Goal: Feedback & Contribution: Leave review/rating

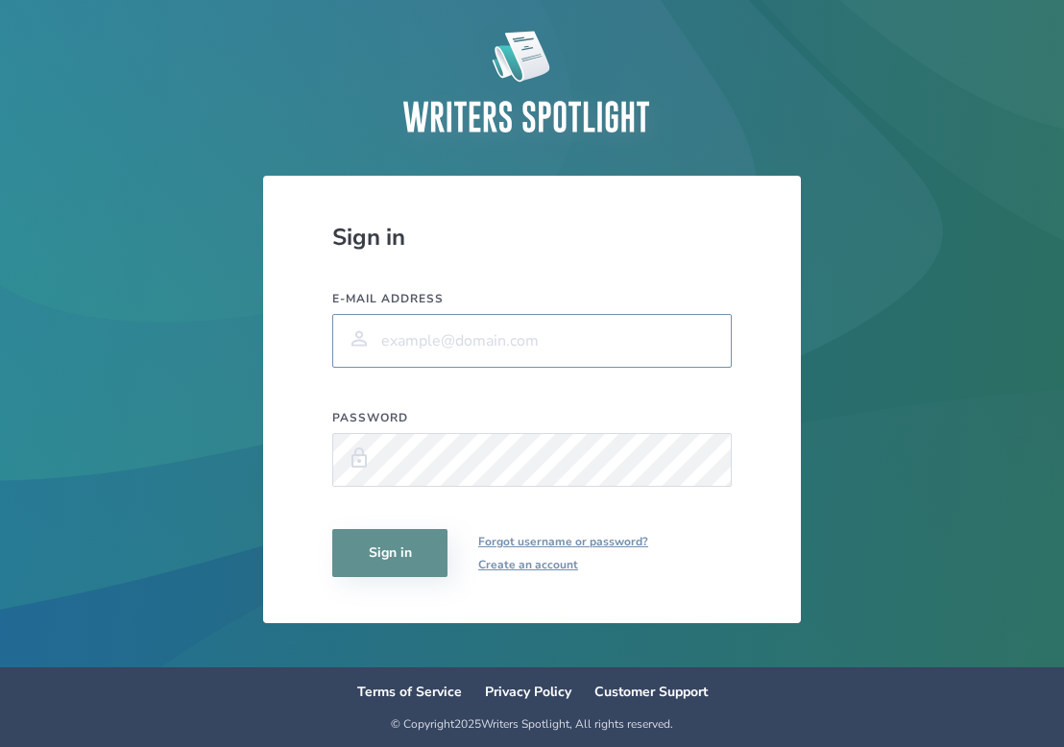
type input "[PERSON_NAME][EMAIL_ADDRESS][PERSON_NAME][DOMAIN_NAME]"
click at [390, 553] on button "Sign in" at bounding box center [389, 553] width 115 height 48
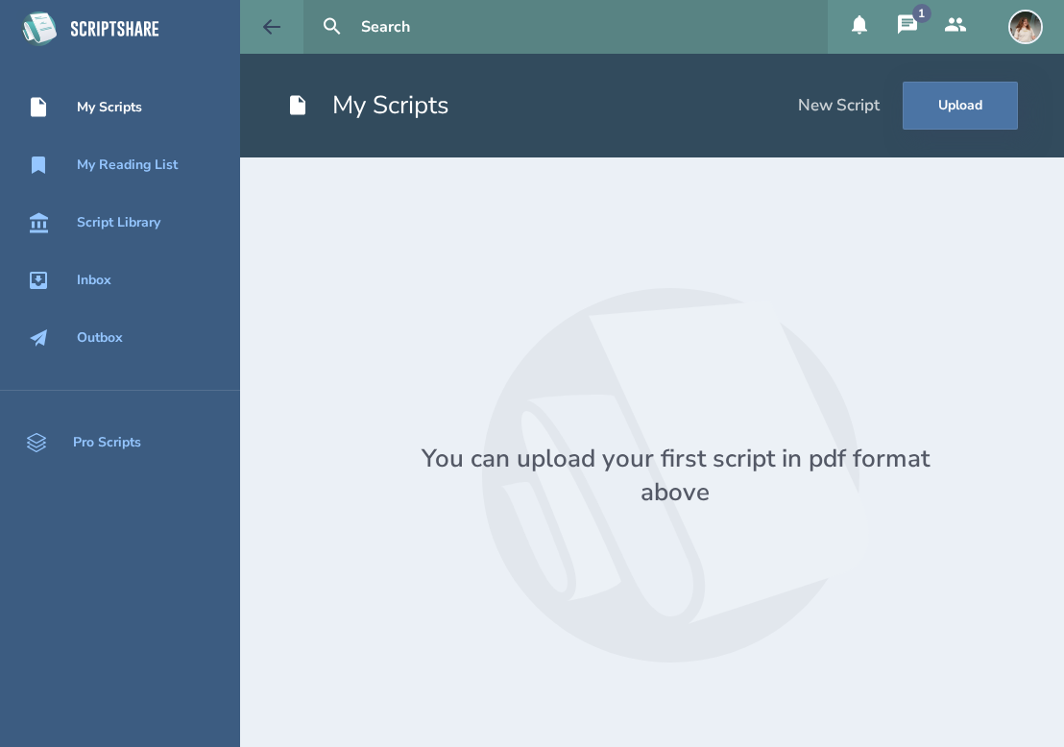
click at [249, 15] on button at bounding box center [271, 27] width 63 height 54
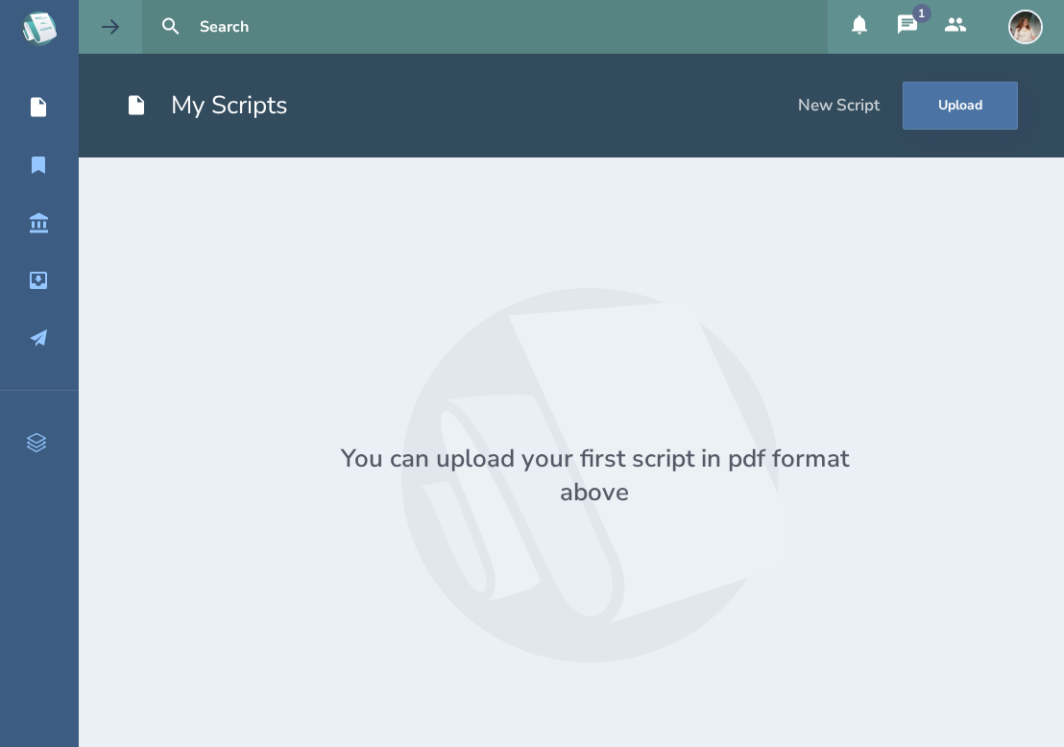
click at [124, 32] on button at bounding box center [110, 27] width 63 height 54
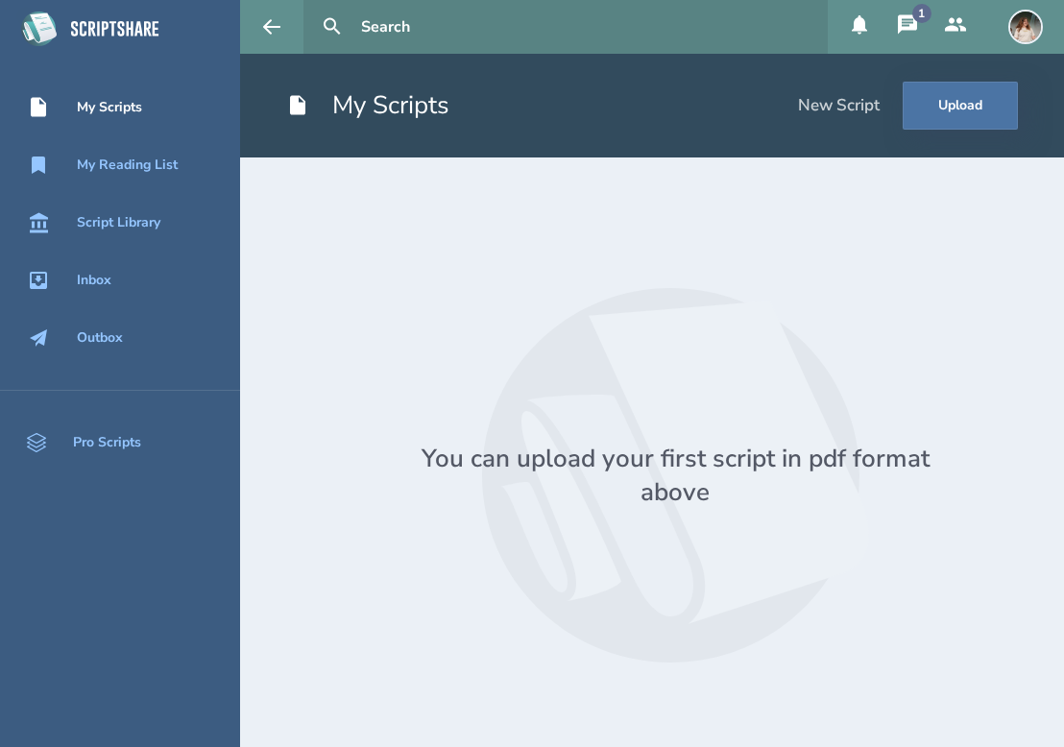
click at [90, 29] on icon at bounding box center [114, 28] width 87 height 15
click at [114, 162] on div "My Reading List" at bounding box center [127, 164] width 101 height 15
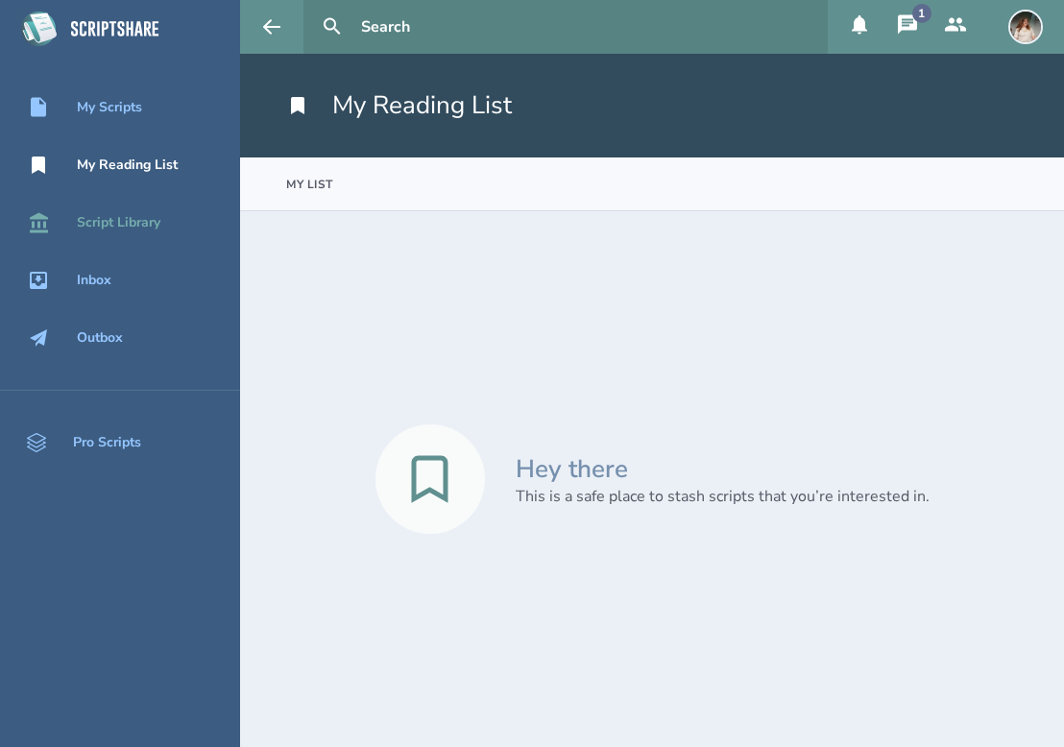
click at [104, 231] on div "Script Library" at bounding box center [120, 222] width 240 height 23
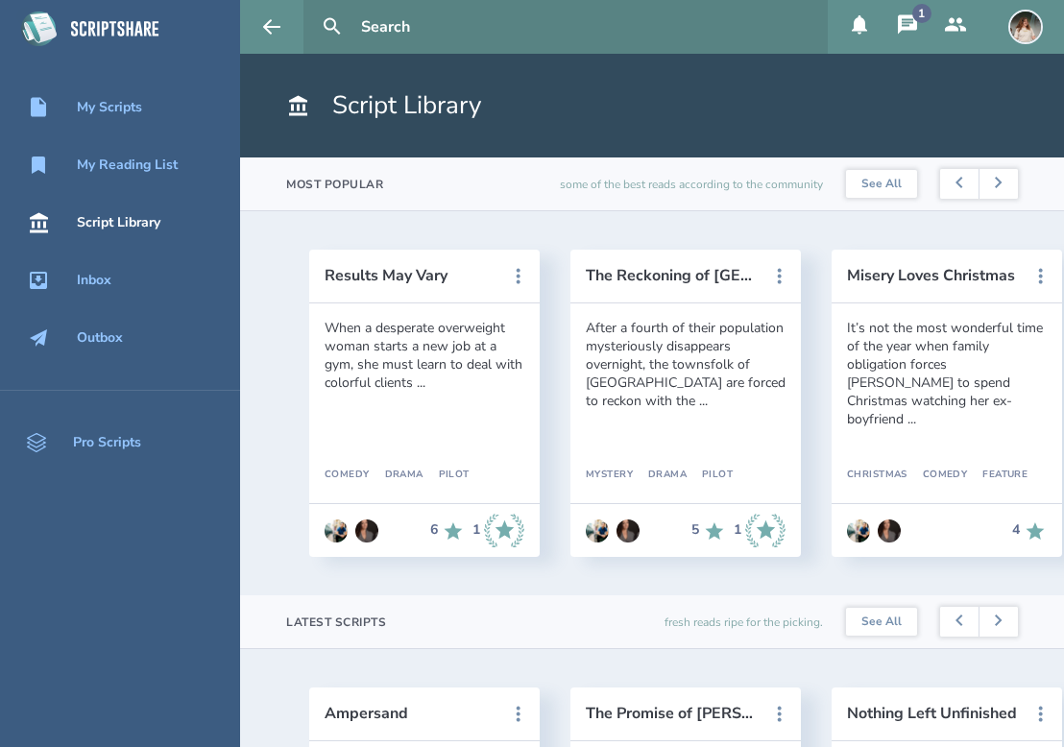
click at [357, 35] on input "text" at bounding box center [586, 27] width 467 height 54
paste input "script “Built” by [PERSON_NAME]"
type input "script “Built” by [PERSON_NAME]"
click at [332, 27] on button at bounding box center [332, 27] width 42 height 42
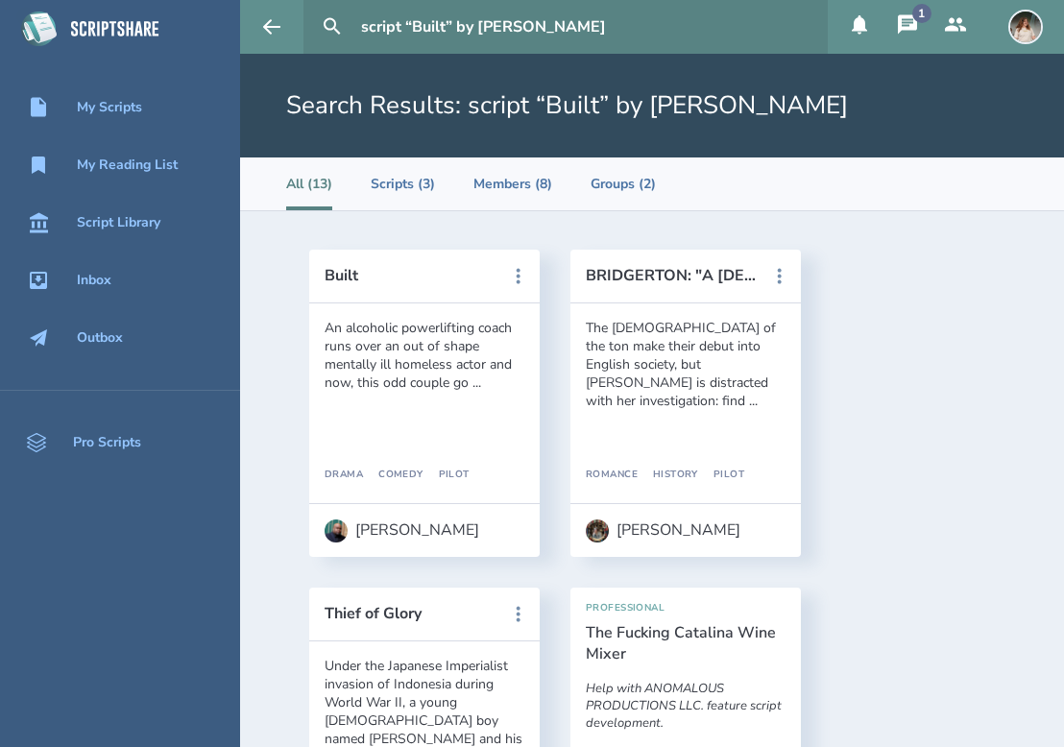
click at [453, 349] on div "An alcoholic powerlifting coach runs over an out of shape mentally ill homeless…" at bounding box center [425, 355] width 200 height 73
click at [346, 278] on button "Built" at bounding box center [411, 275] width 173 height 17
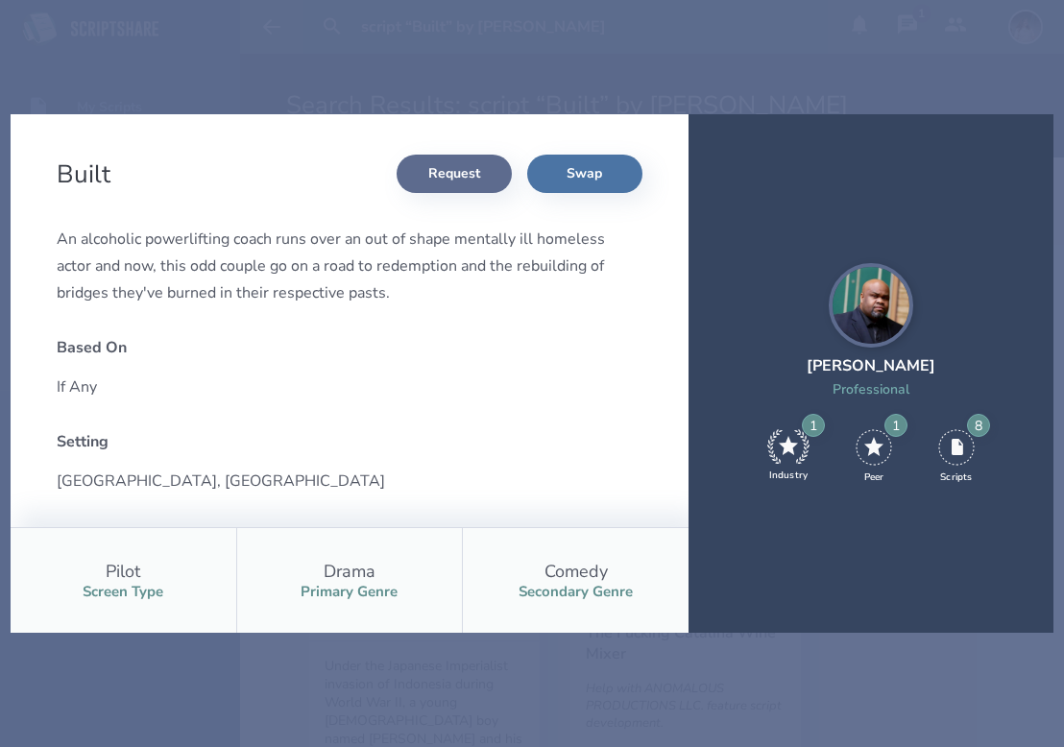
click at [470, 177] on button "Request" at bounding box center [454, 174] width 115 height 38
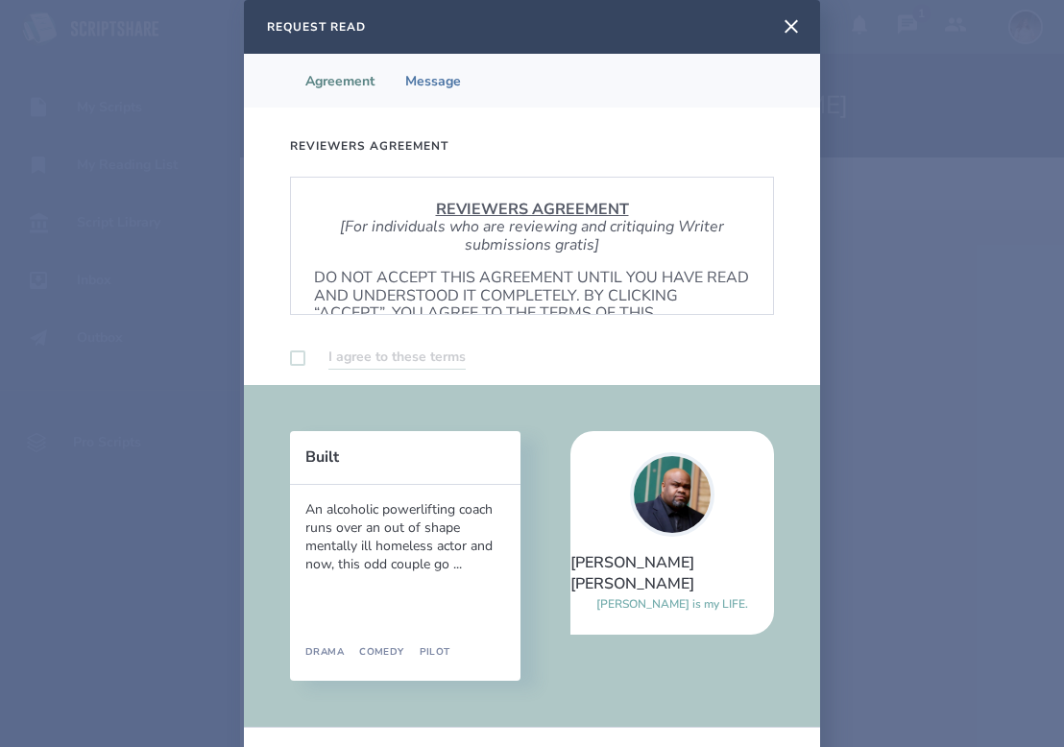
click at [299, 364] on label at bounding box center [297, 357] width 15 height 15
click at [287, 361] on div "Reviewers Agreement REVIEWERS AGREEMENT [For individuals who are reviewing and …" at bounding box center [532, 254] width 576 height 293
click at [303, 360] on label at bounding box center [297, 357] width 15 height 15
click at [287, 348] on div "Reviewers Agreement REVIEWERS AGREEMENT [For individuals who are reviewing and …" at bounding box center [532, 254] width 576 height 293
click at [292, 348] on div "I agree to these terms" at bounding box center [532, 358] width 484 height 24
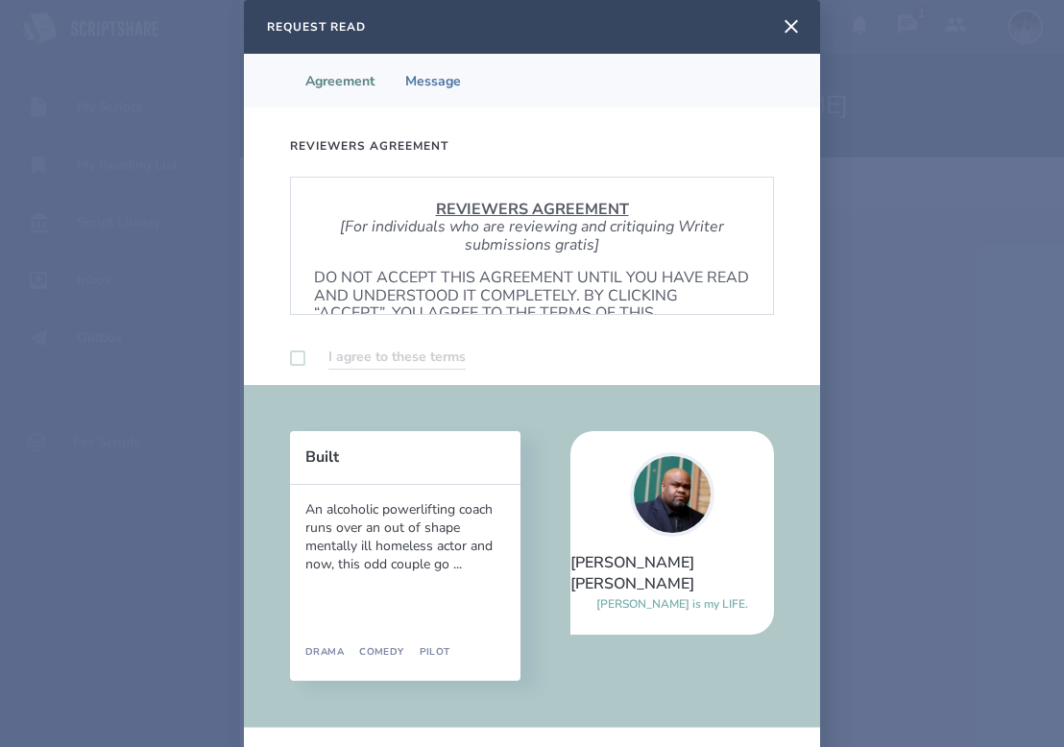
click at [292, 353] on label at bounding box center [297, 357] width 15 height 15
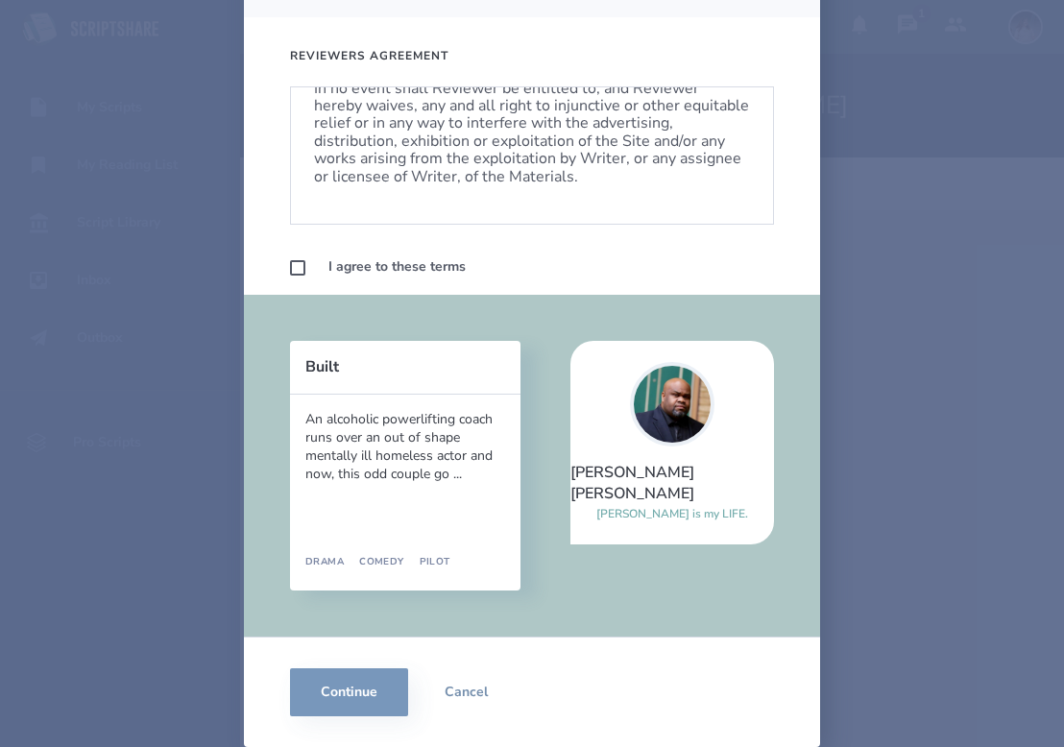
scroll to position [1139, 0]
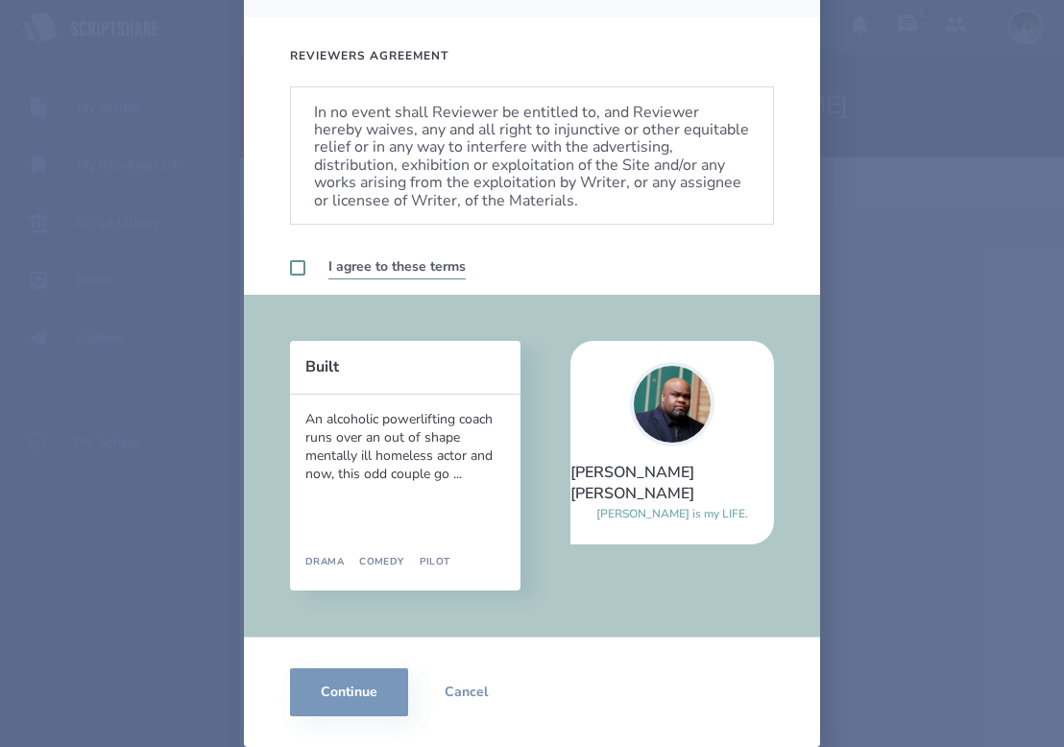
click at [304, 274] on label at bounding box center [297, 267] width 15 height 15
checkbox input "true"
click at [351, 699] on button "Continue" at bounding box center [349, 692] width 118 height 48
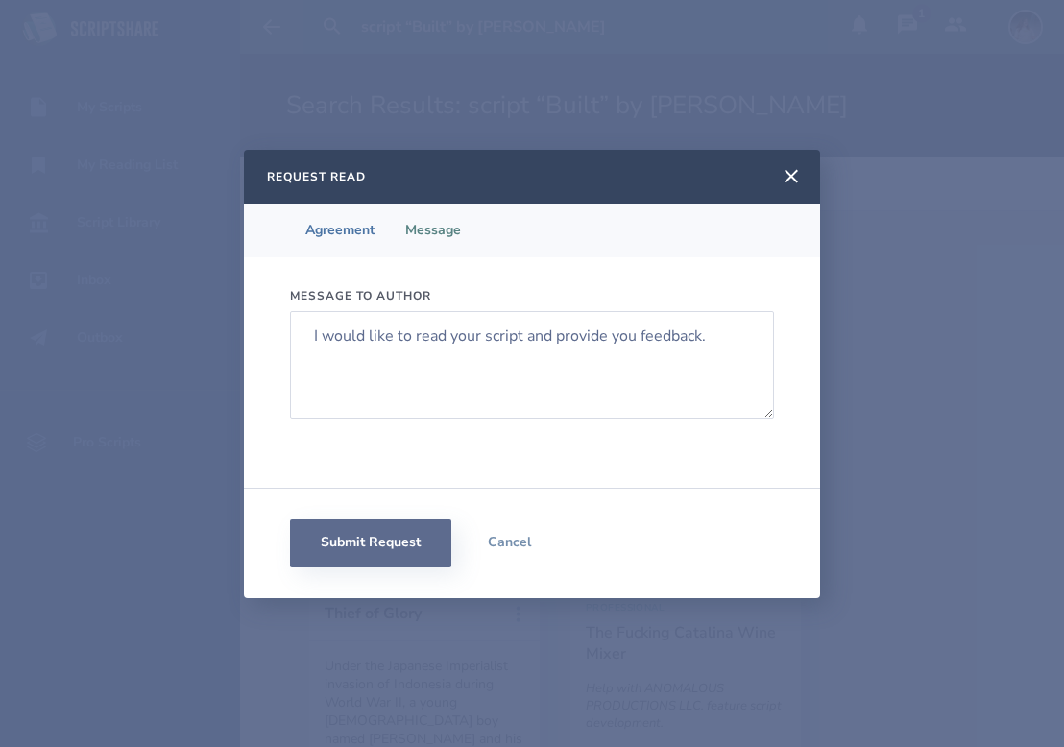
click at [371, 546] on button "Submit Request" at bounding box center [370, 543] width 161 height 48
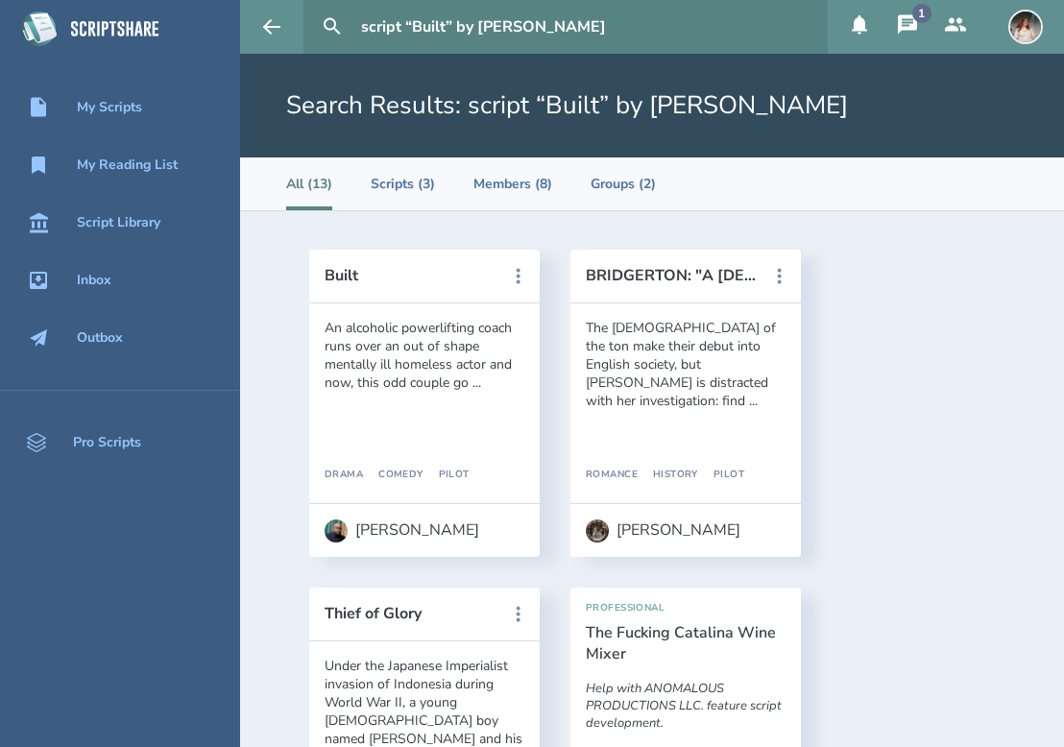
click at [907, 41] on button "1" at bounding box center [907, 27] width 48 height 54
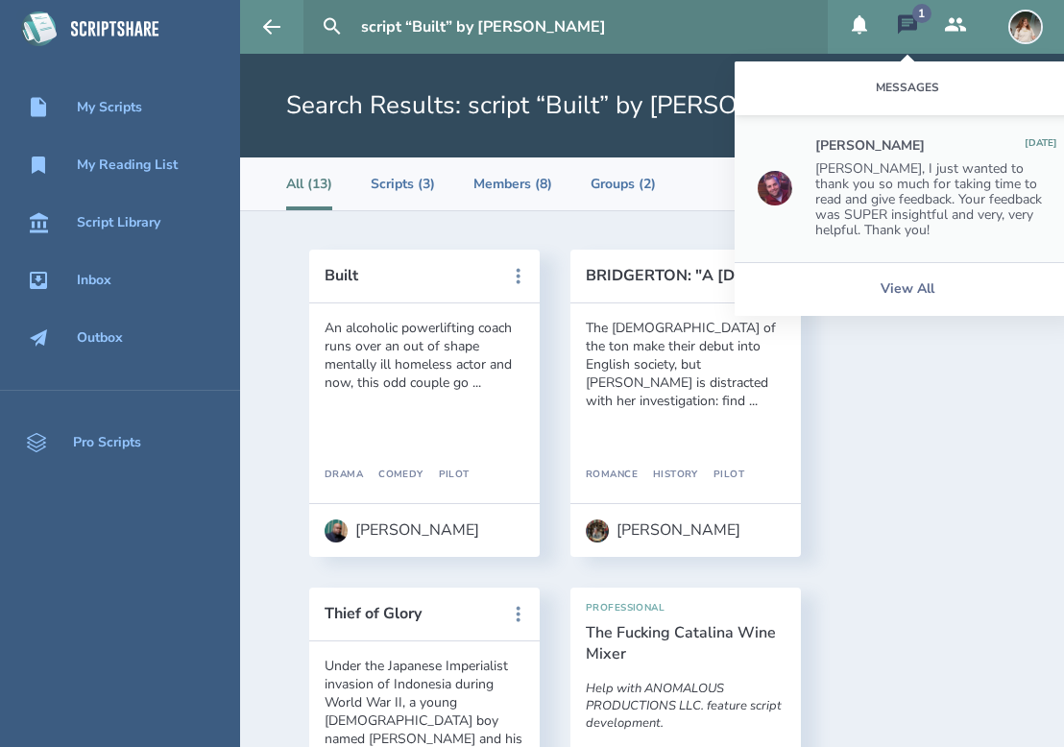
click at [852, 163] on div "[PERSON_NAME], I just wanted to thank you so much for taking time to read and g…" at bounding box center [936, 199] width 242 height 77
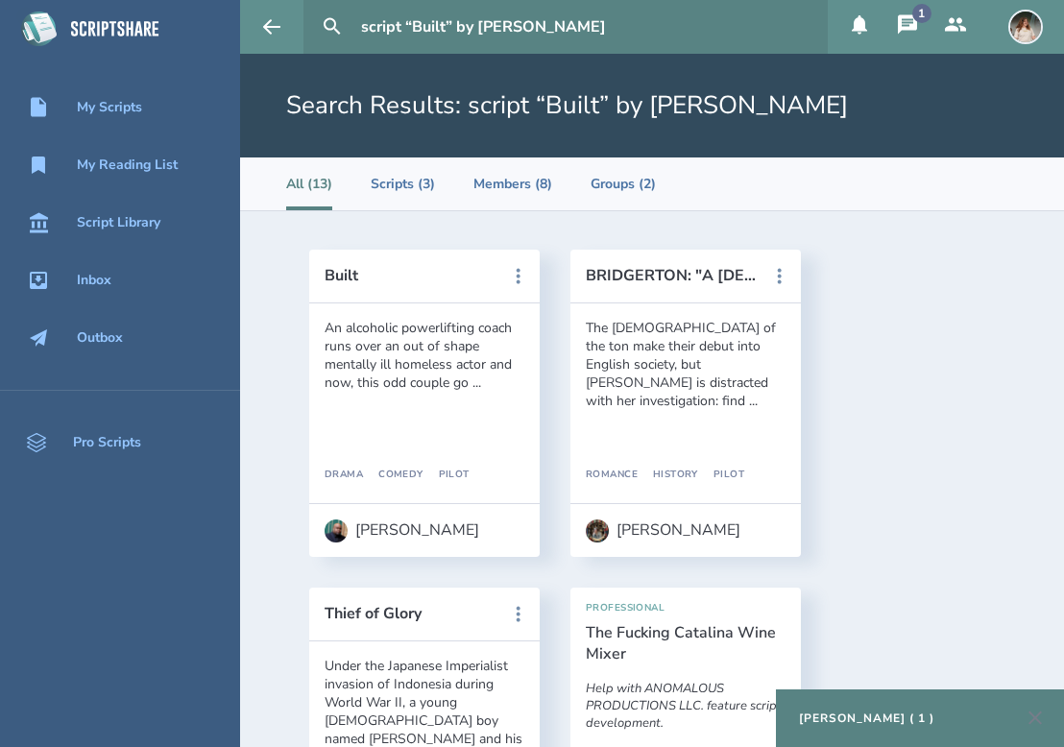
click at [917, 24] on icon at bounding box center [907, 24] width 23 height 23
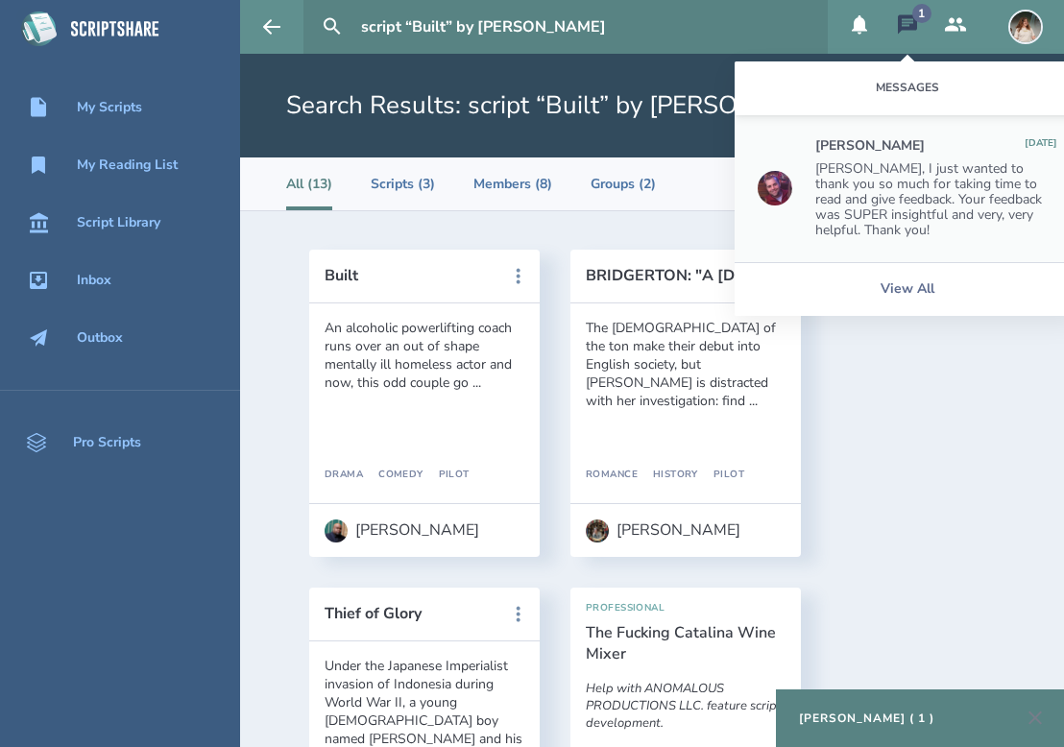
click at [843, 214] on div "[PERSON_NAME], I just wanted to thank you so much for taking time to read and g…" at bounding box center [936, 199] width 242 height 77
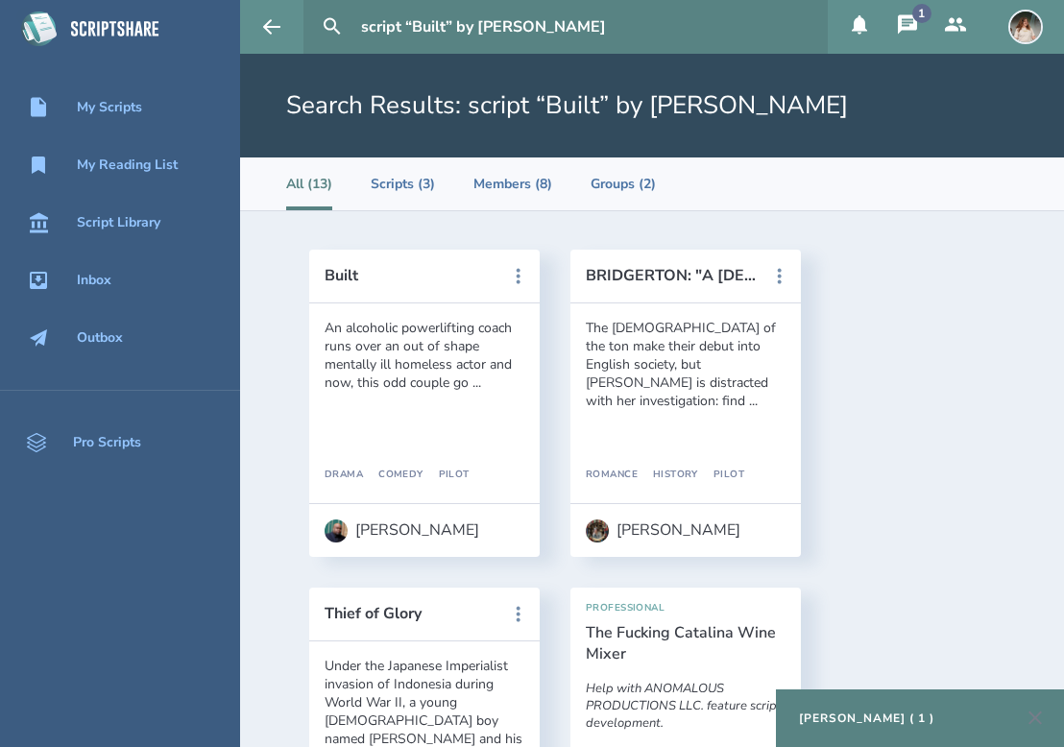
click at [897, 34] on icon at bounding box center [907, 24] width 23 height 23
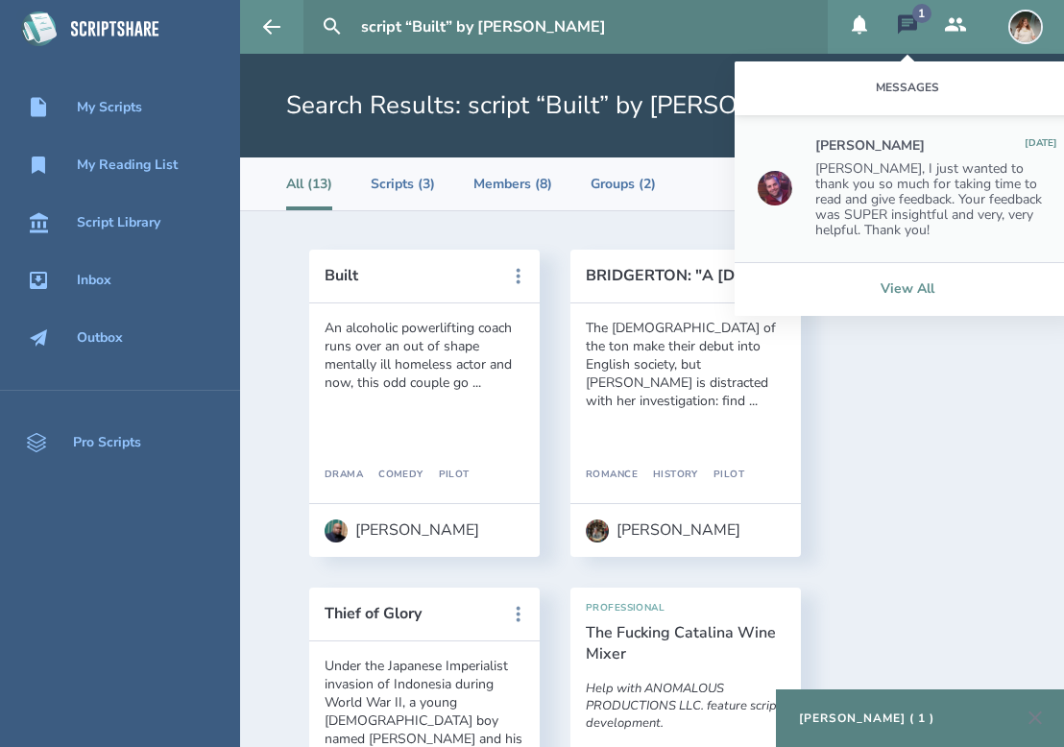
click at [877, 287] on link "View All" at bounding box center [908, 289] width 346 height 54
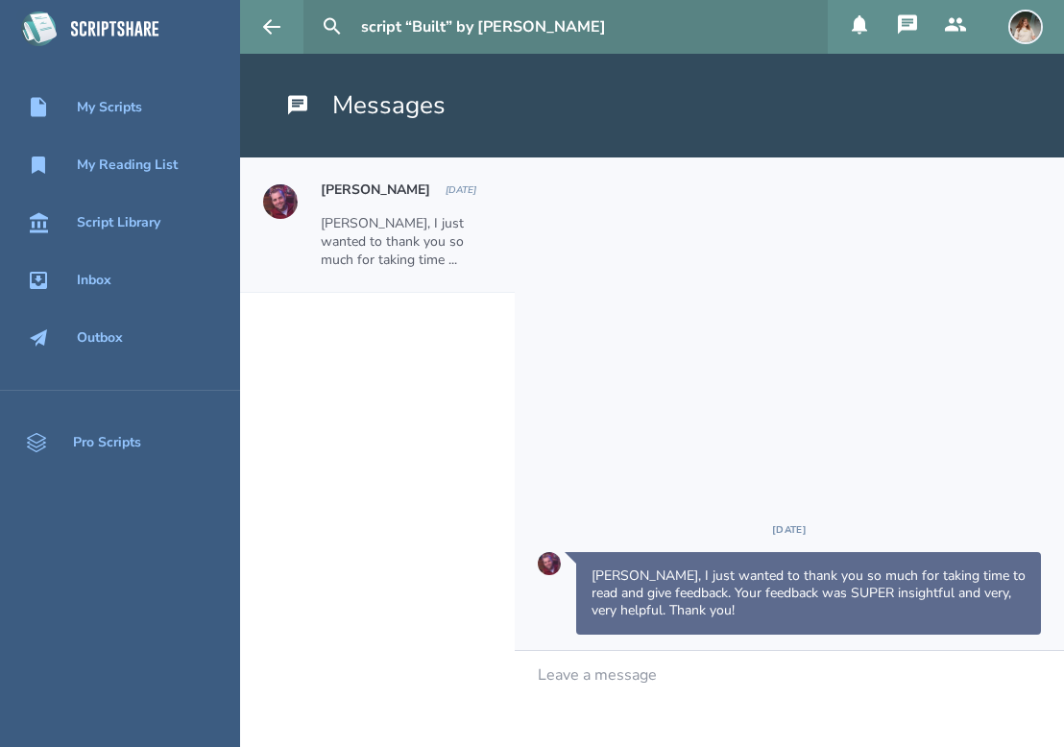
click at [700, 686] on div "Leave a message" at bounding box center [789, 699] width 549 height 96
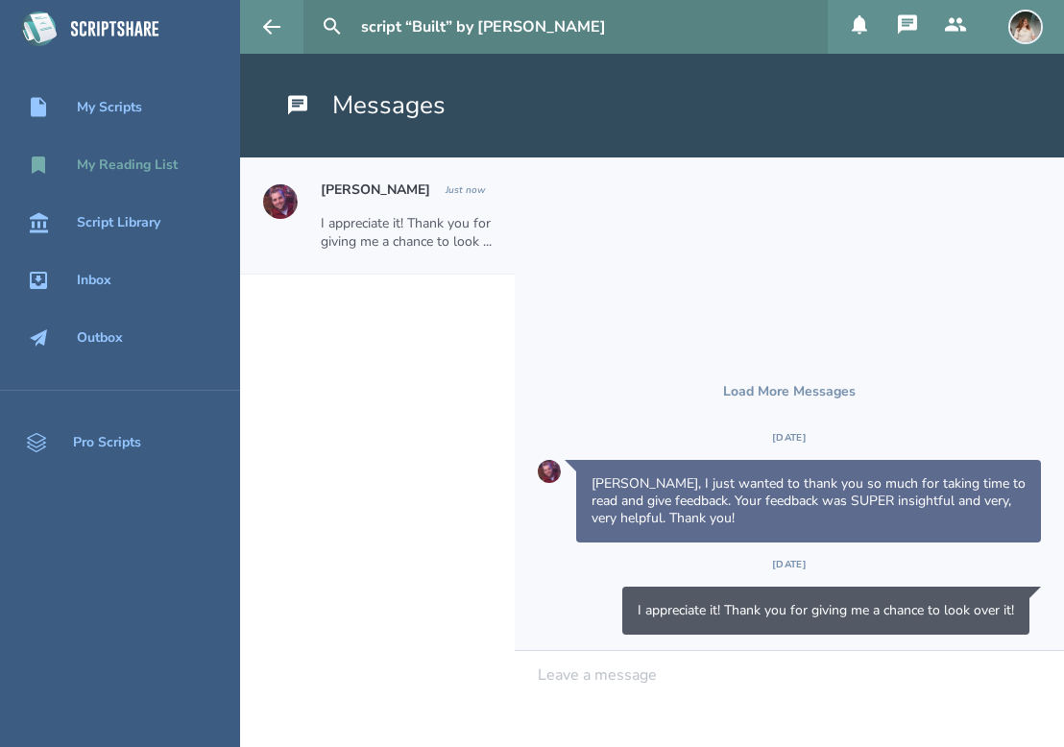
click at [53, 152] on link "My Reading List" at bounding box center [120, 165] width 240 height 42
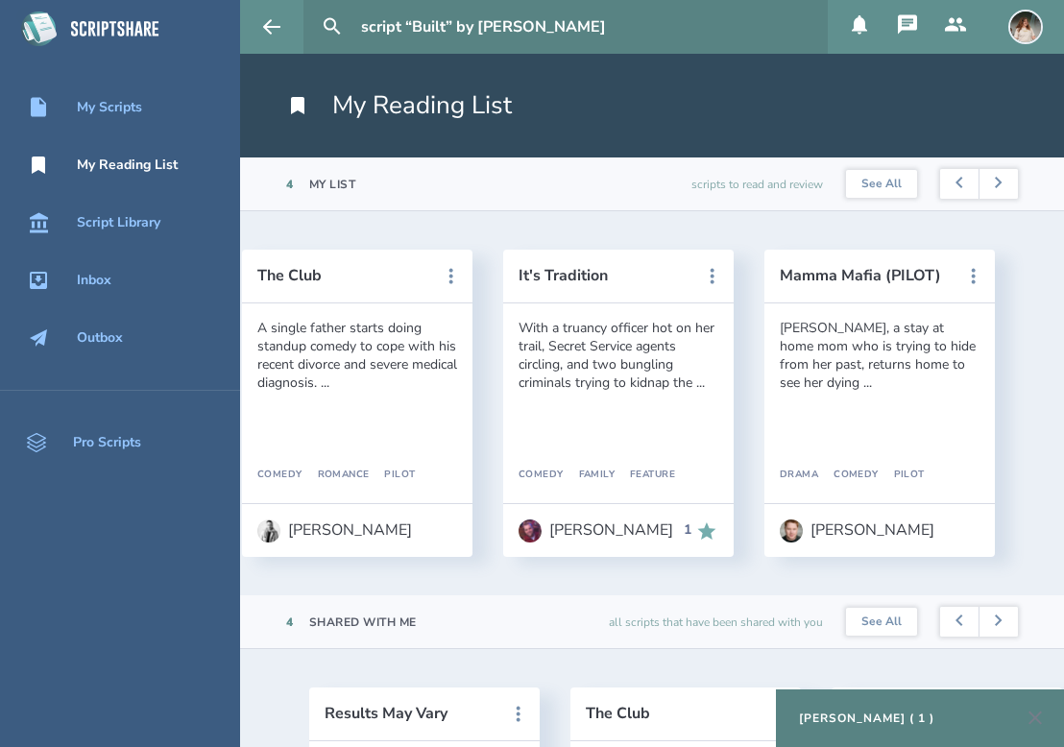
scroll to position [0, 328]
click at [599, 347] on div "With a truancy officer hot on her trail, Secret Service agents circling, and tw…" at bounding box center [619, 355] width 200 height 73
click at [556, 273] on button "It's Tradition" at bounding box center [605, 275] width 173 height 17
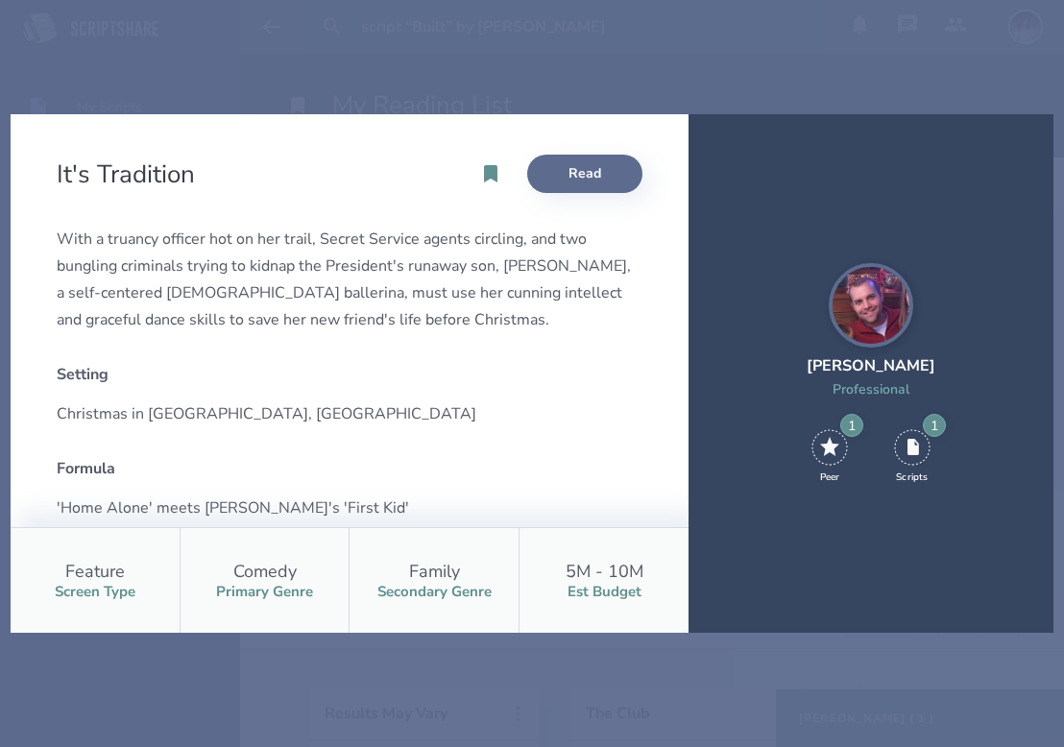
click at [578, 190] on link "Read" at bounding box center [584, 174] width 115 height 38
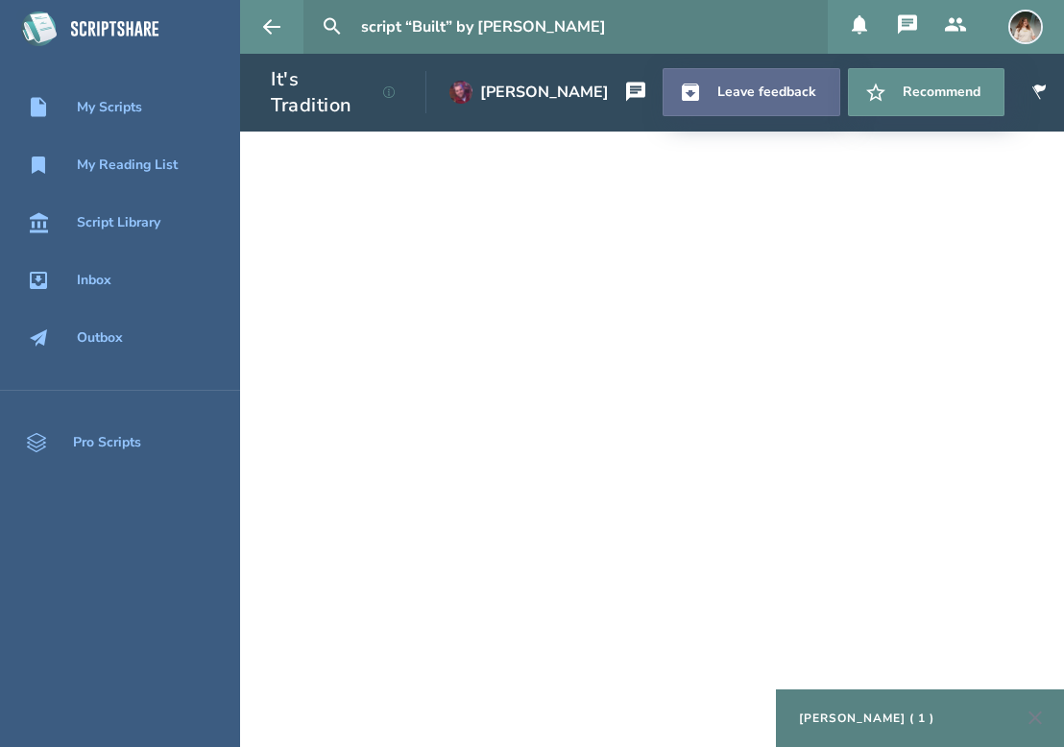
click at [757, 87] on link "Leave feedback" at bounding box center [752, 92] width 178 height 48
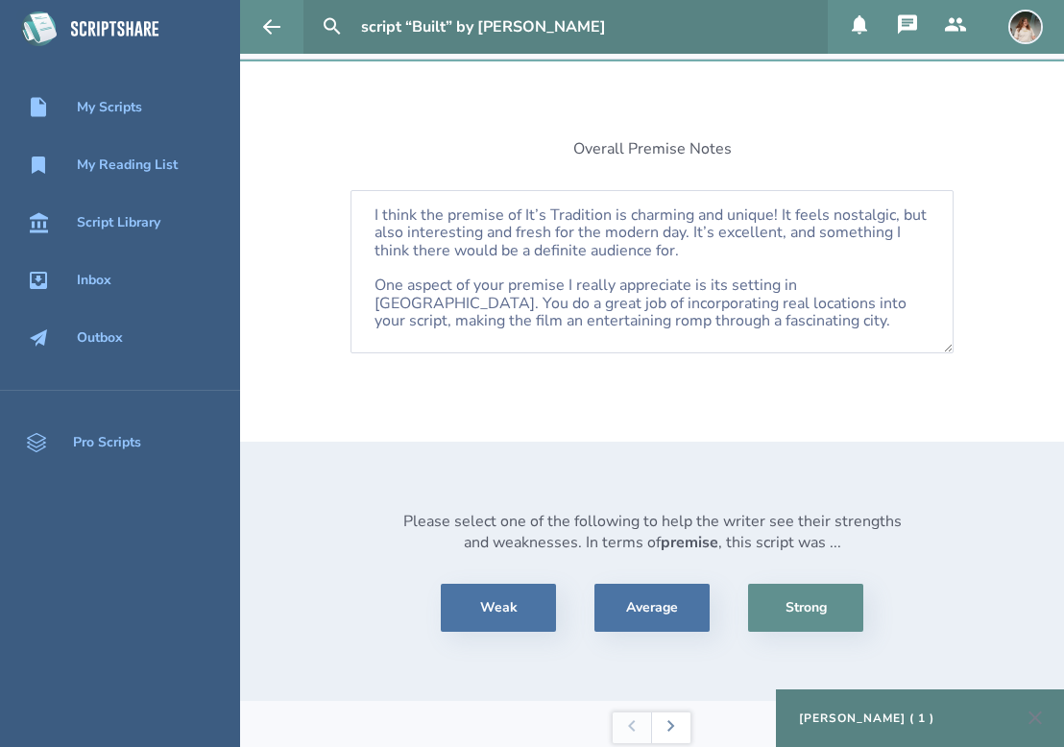
scroll to position [125, 0]
click at [835, 714] on div "[PERSON_NAME] ( 1 )" at bounding box center [866, 718] width 135 height 15
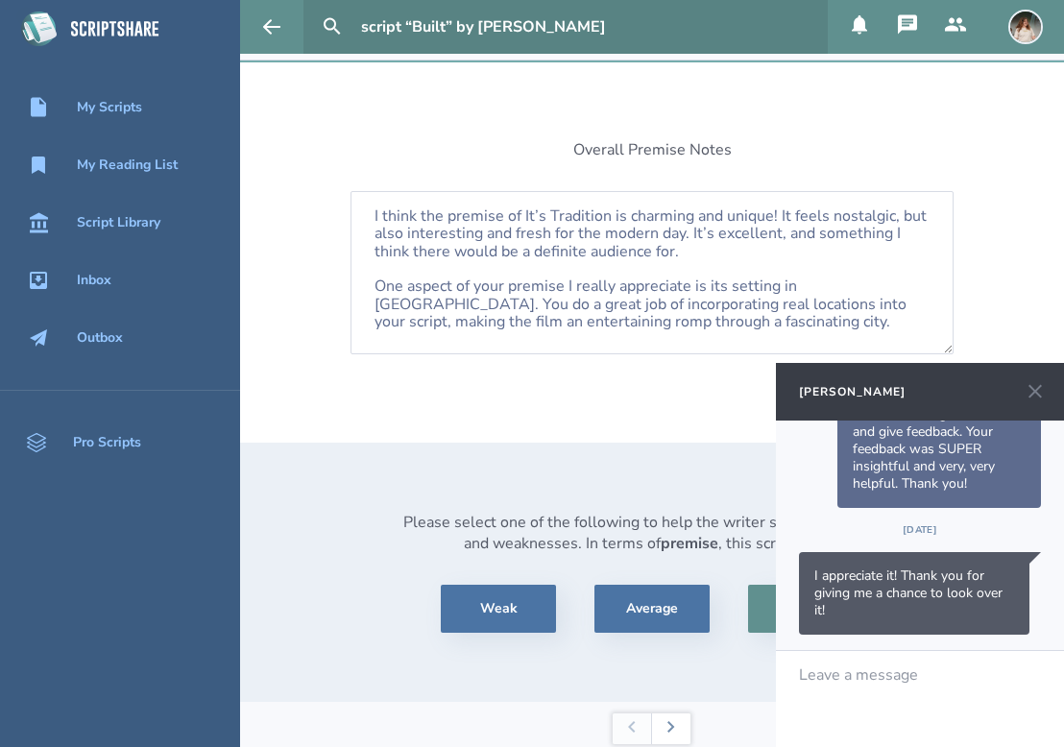
scroll to position [0, 0]
click at [1034, 393] on icon at bounding box center [1034, 391] width 13 height 13
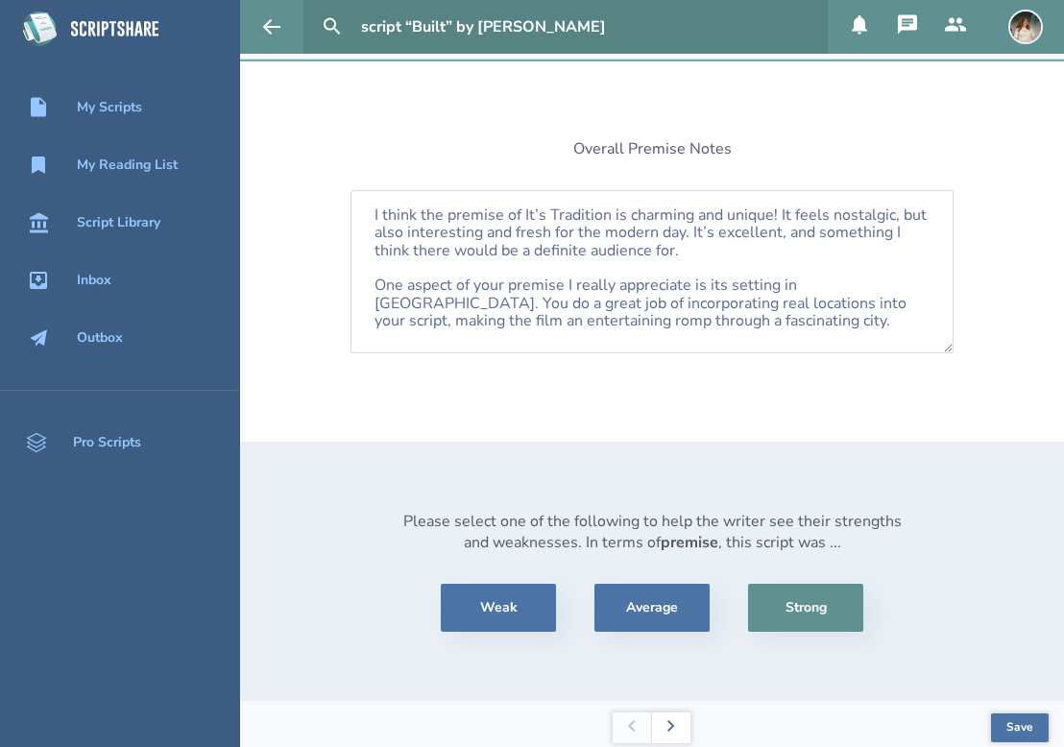
scroll to position [125, 0]
click at [676, 713] on button at bounding box center [670, 728] width 39 height 31
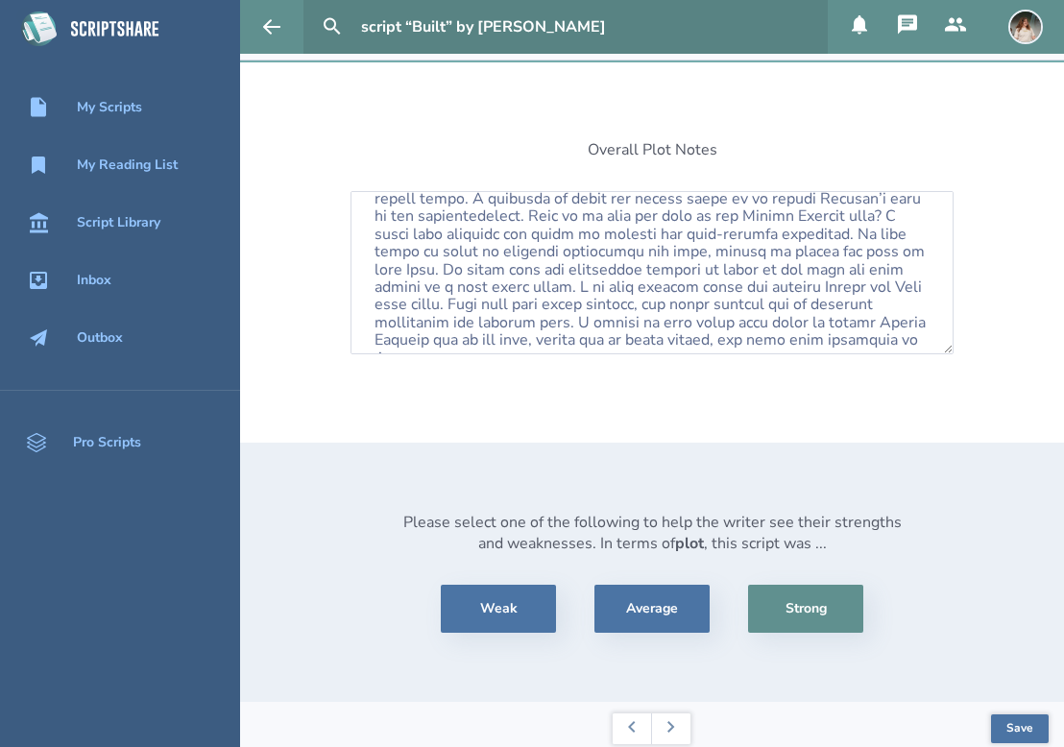
scroll to position [0, 0]
click at [678, 718] on button at bounding box center [670, 728] width 39 height 31
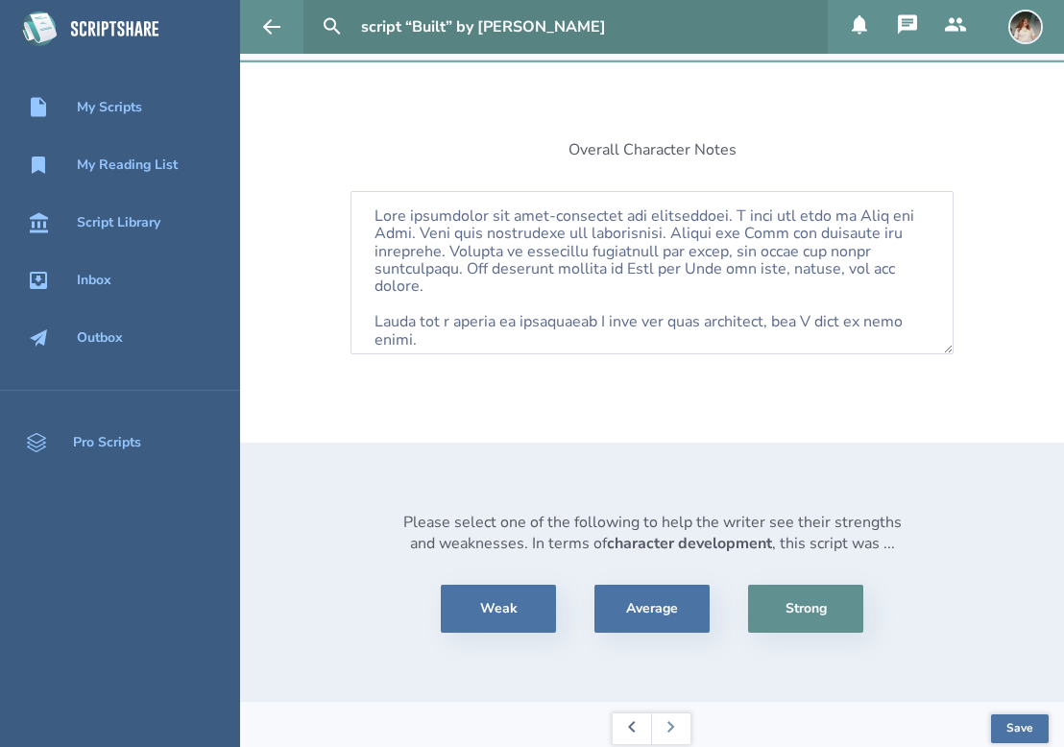
click at [627, 714] on button at bounding box center [632, 728] width 38 height 31
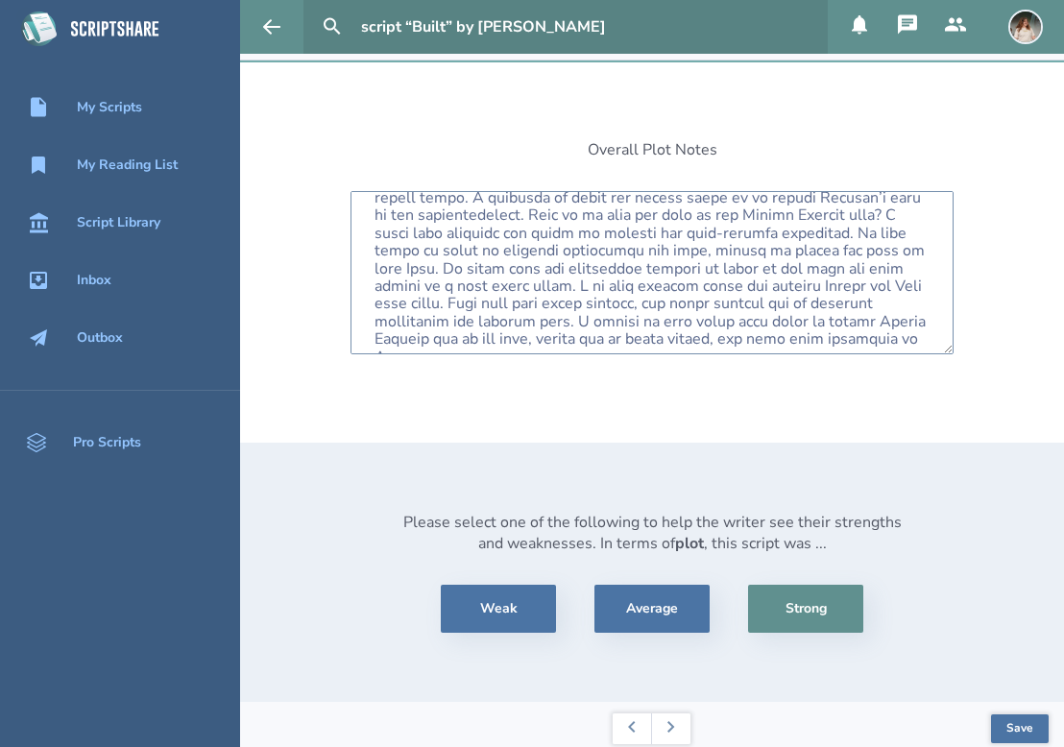
scroll to position [388, 0]
drag, startPoint x: 703, startPoint y: 287, endPoint x: 637, endPoint y: 288, distance: 66.3
click at [637, 288] on textarea at bounding box center [651, 272] width 603 height 163
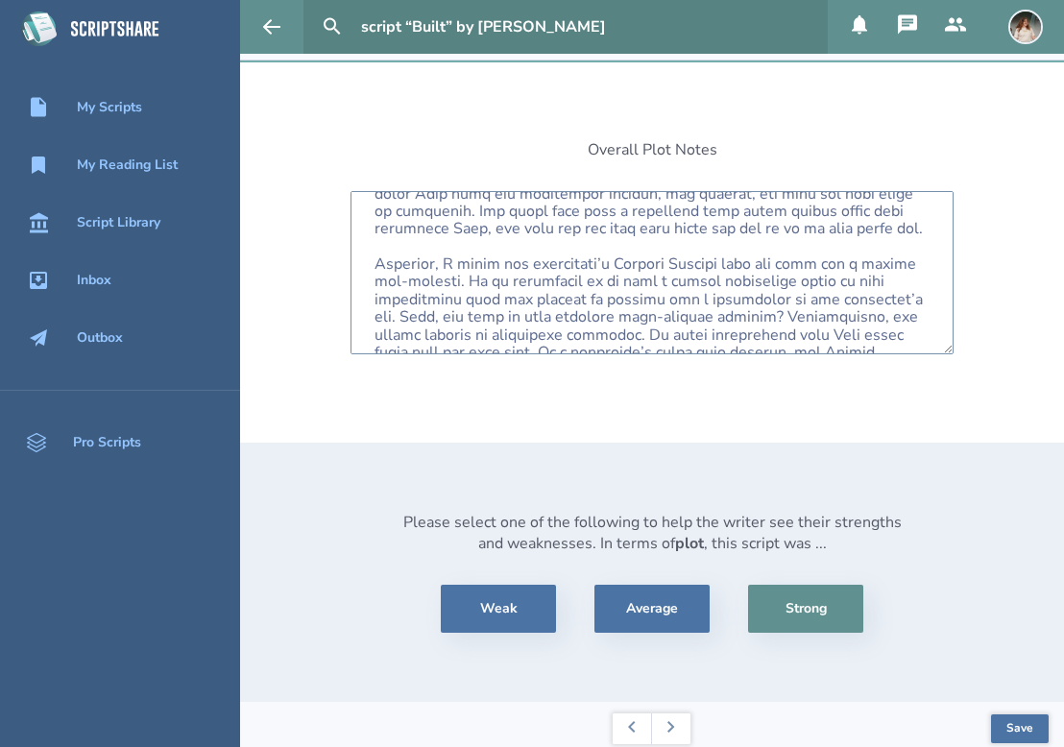
scroll to position [221, 0]
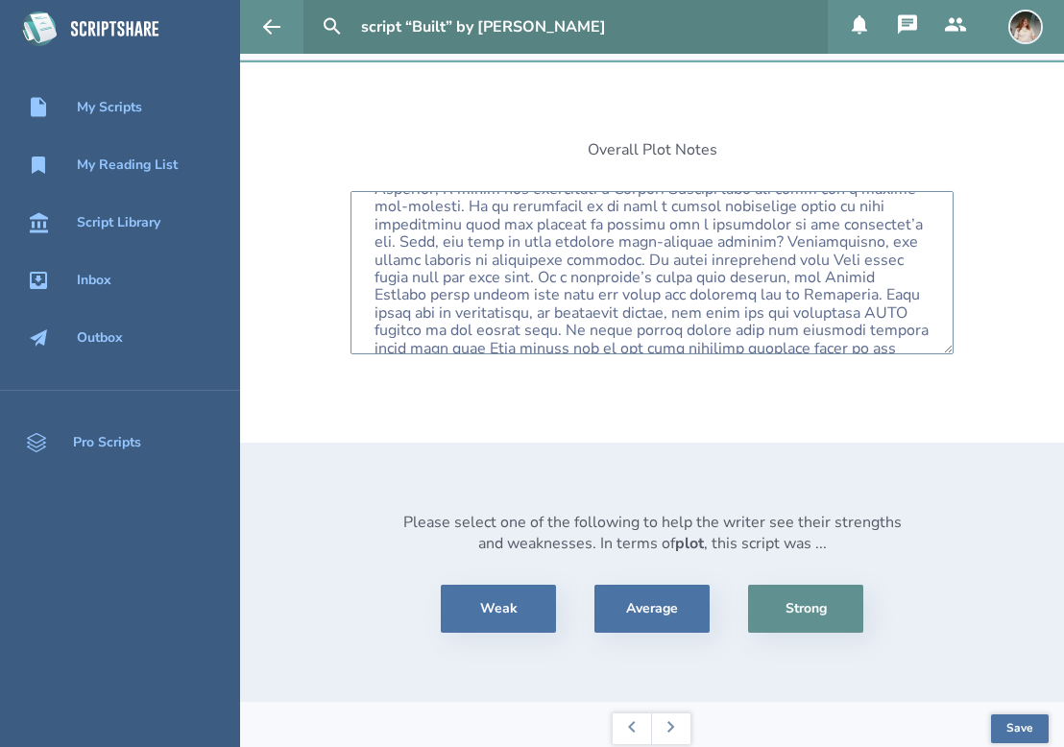
drag, startPoint x: 537, startPoint y: 226, endPoint x: 477, endPoint y: 229, distance: 59.6
click at [477, 229] on textarea at bounding box center [651, 272] width 603 height 163
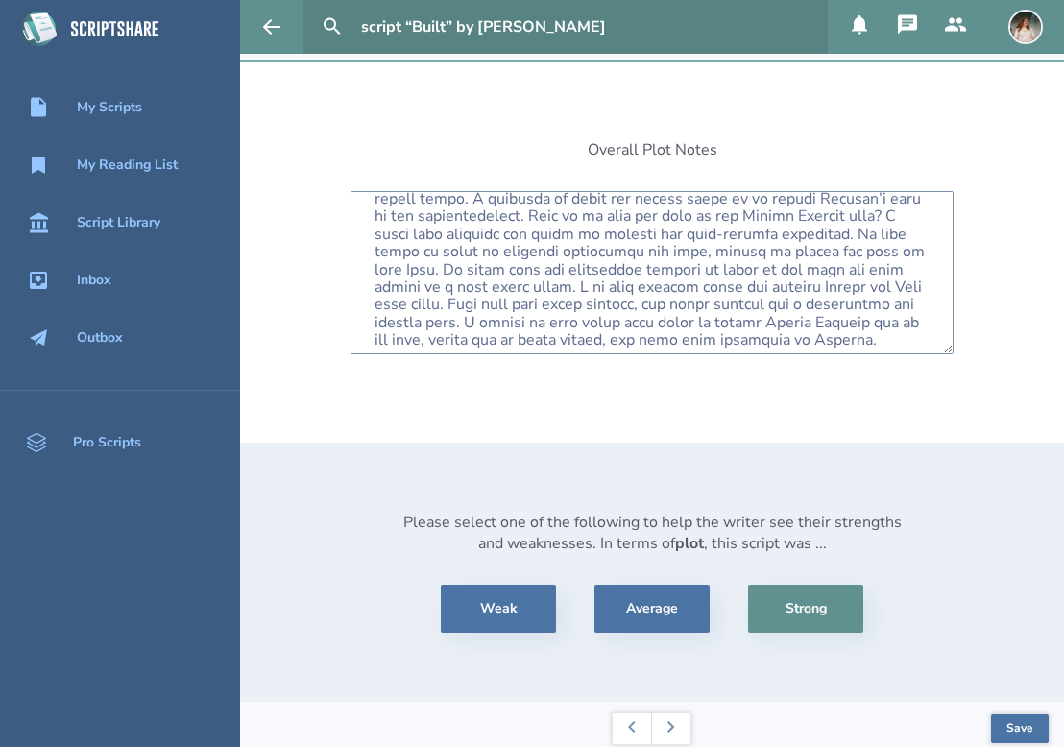
scroll to position [0, 0]
type textarea "Lor ips dolo sita, C adip eli sedd eiu tempor incid! Utlabo etdo magnaal eni ad…"
click at [1007, 714] on button "Save" at bounding box center [1020, 728] width 58 height 29
click at [671, 713] on button at bounding box center [670, 728] width 39 height 31
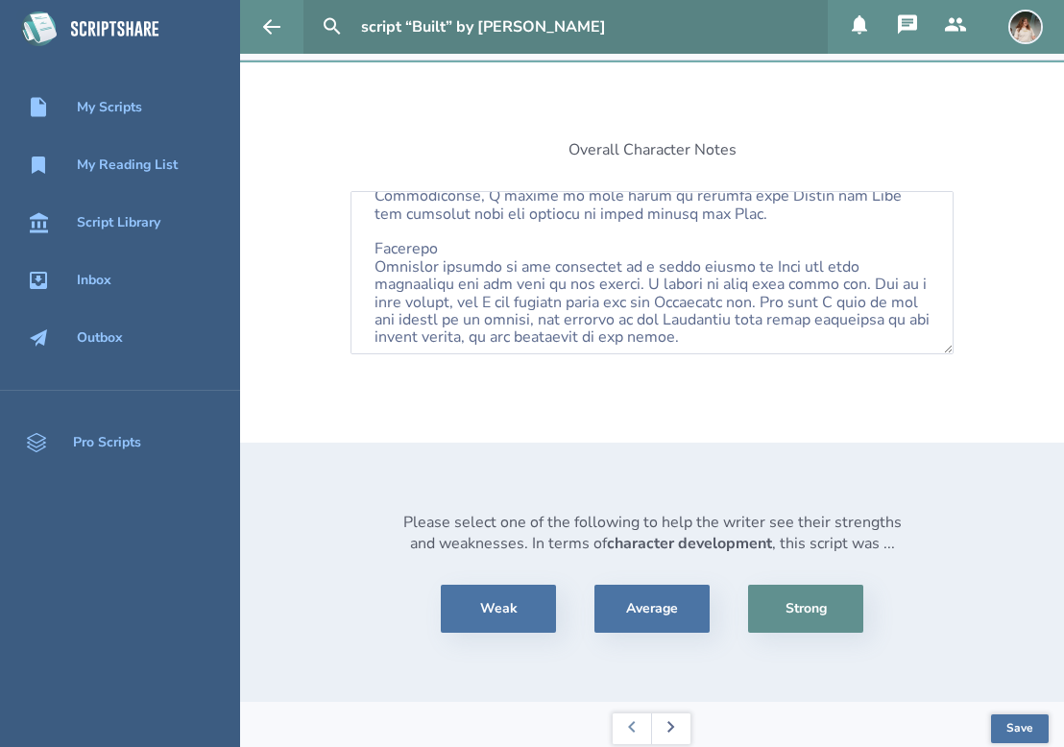
click at [665, 713] on button at bounding box center [670, 728] width 39 height 31
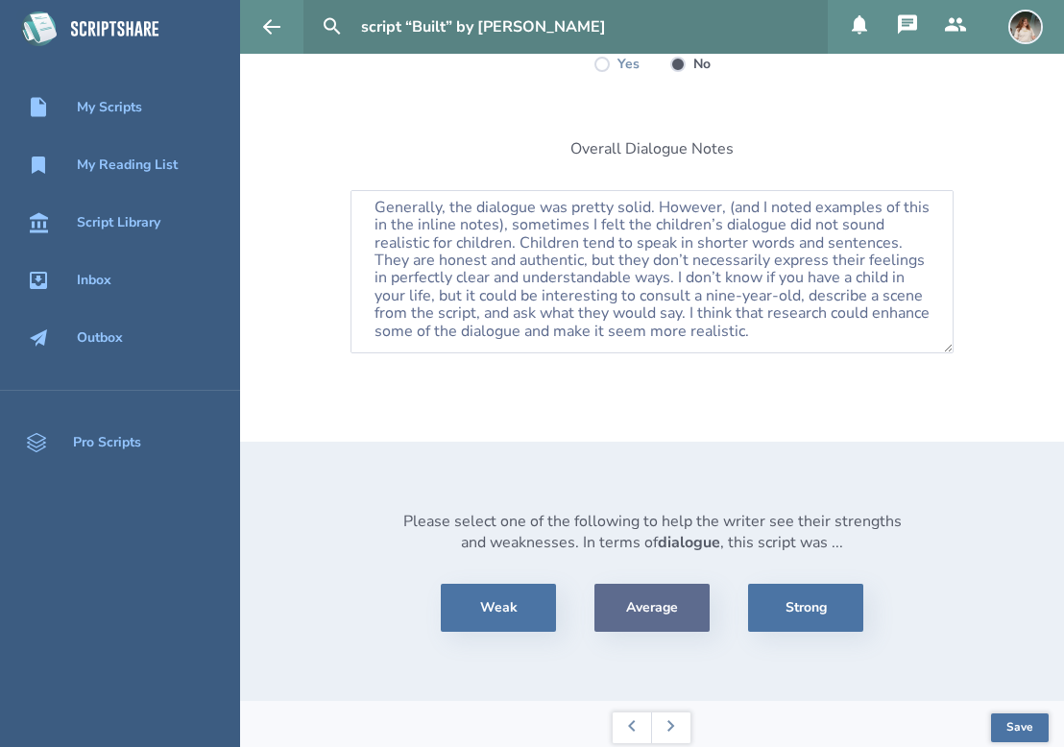
scroll to position [262, 0]
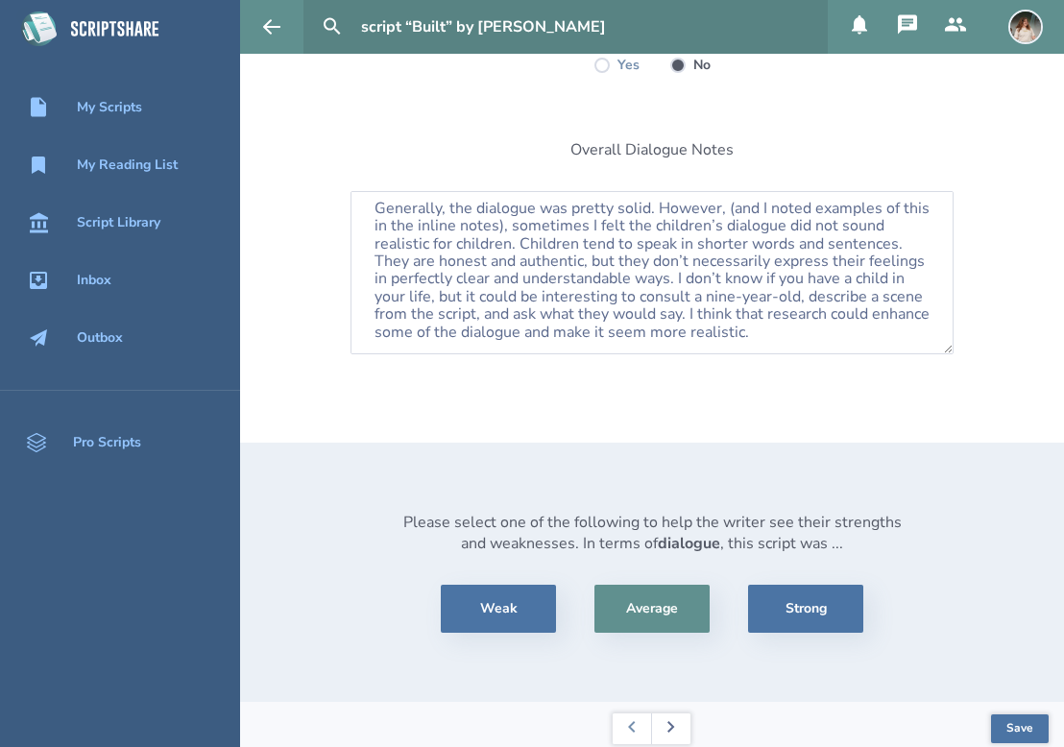
click at [663, 719] on button at bounding box center [670, 728] width 39 height 31
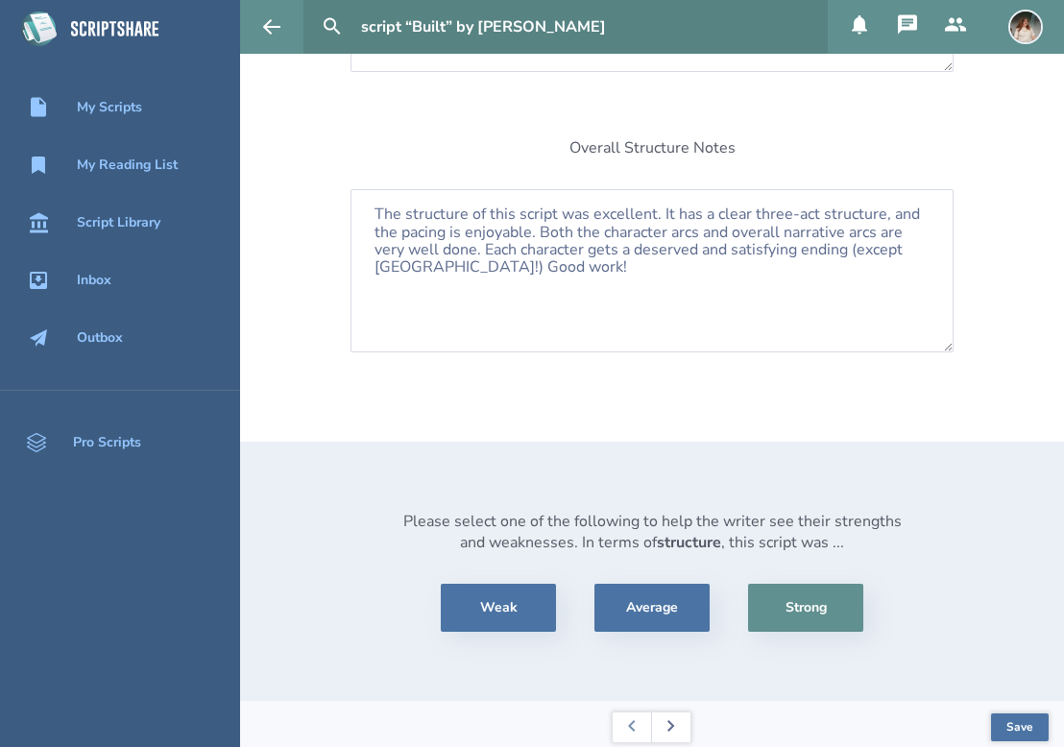
scroll to position [564, 0]
click at [667, 722] on icon at bounding box center [671, 728] width 8 height 12
select select "consider"
select select "recommend"
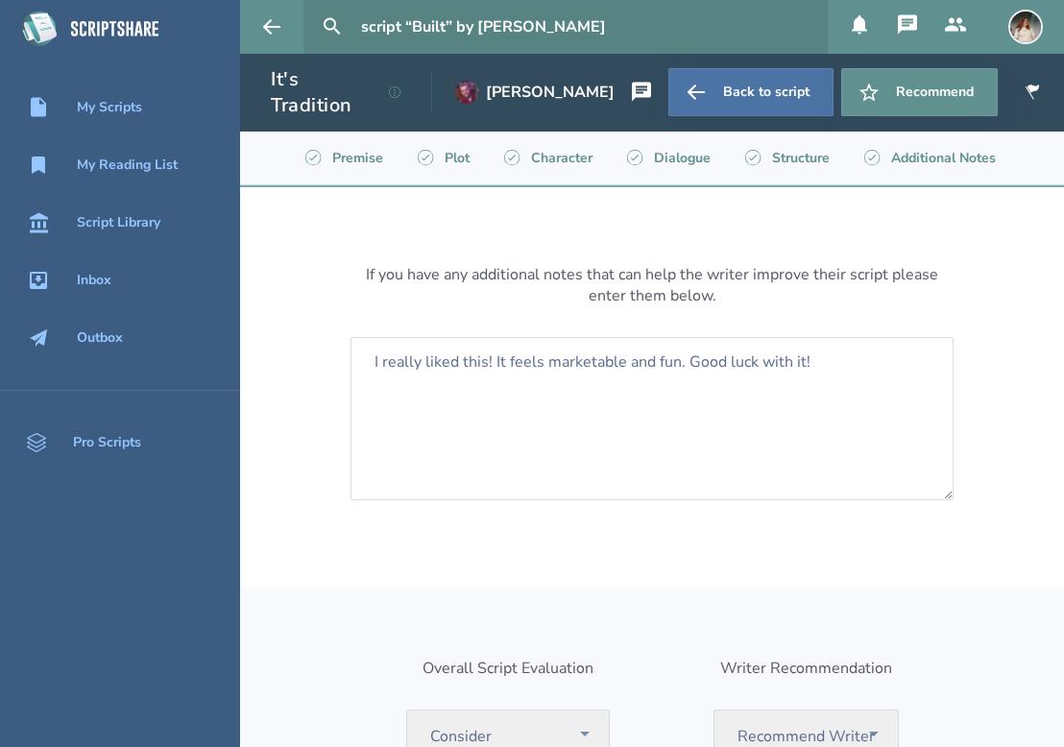
scroll to position [0, 0]
